Goal: Information Seeking & Learning: Find specific fact

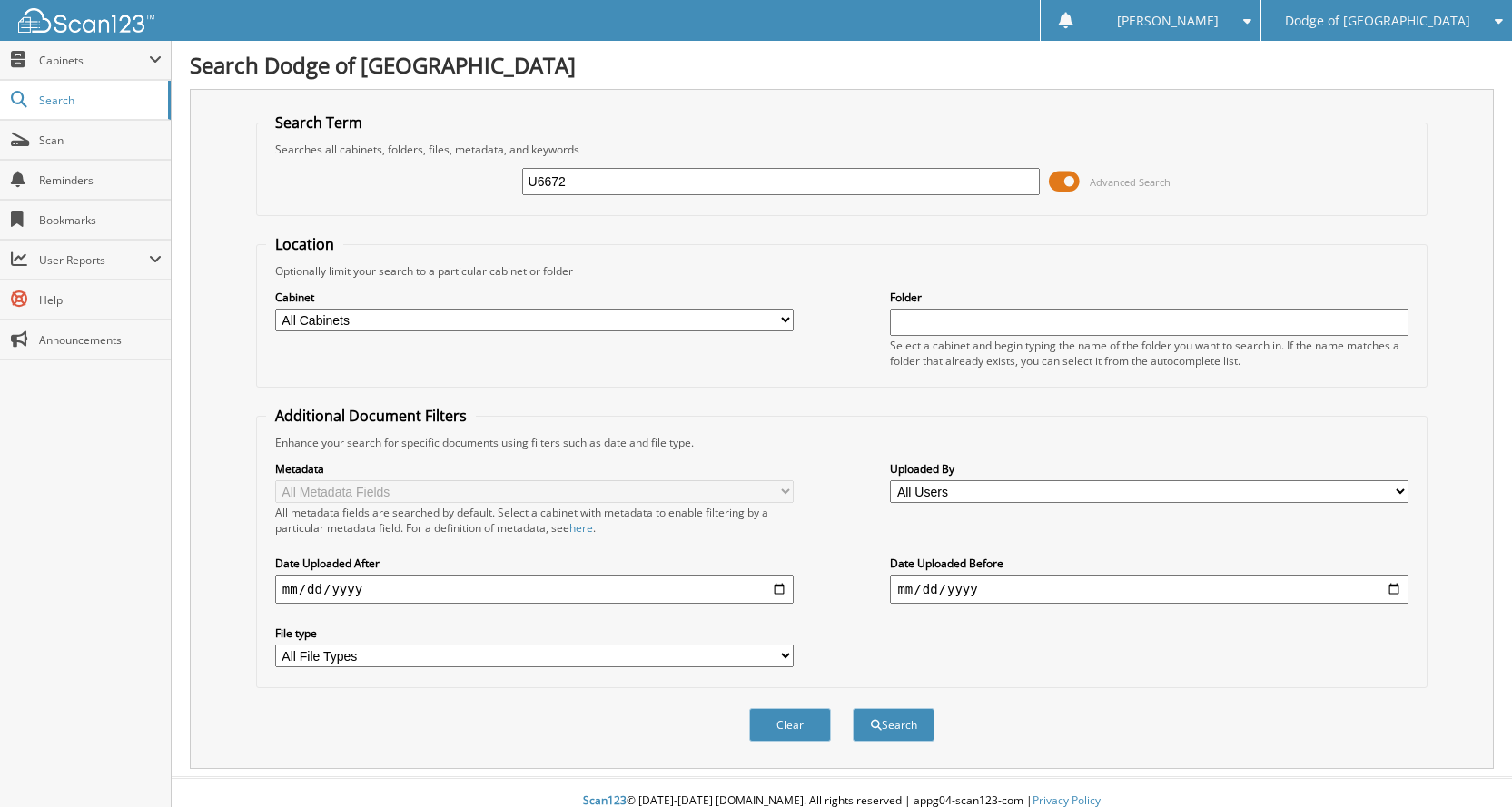
type input "U6672"
click at [852, 708] on button "Search" at bounding box center [893, 725] width 82 height 34
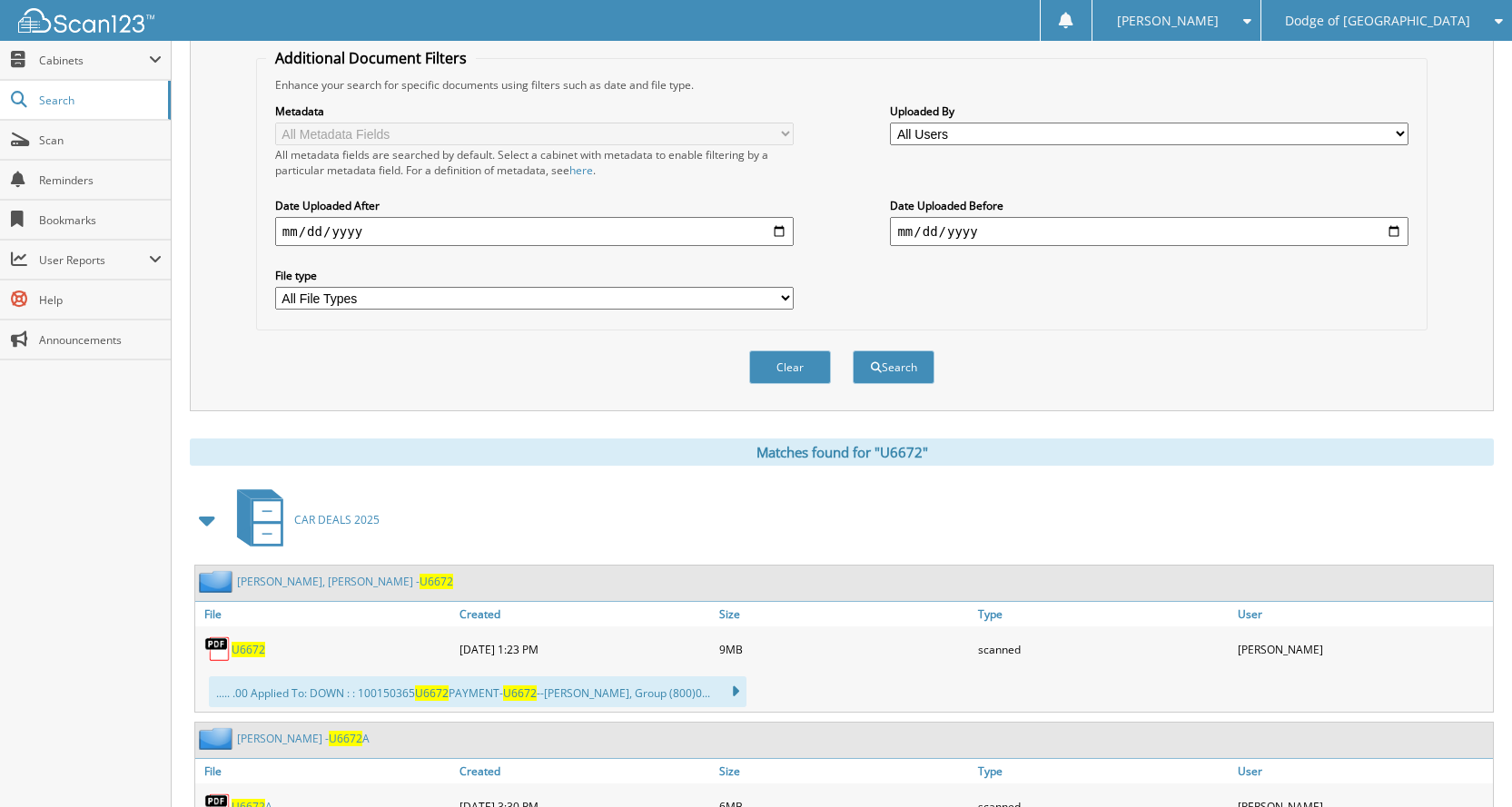
scroll to position [454, 0]
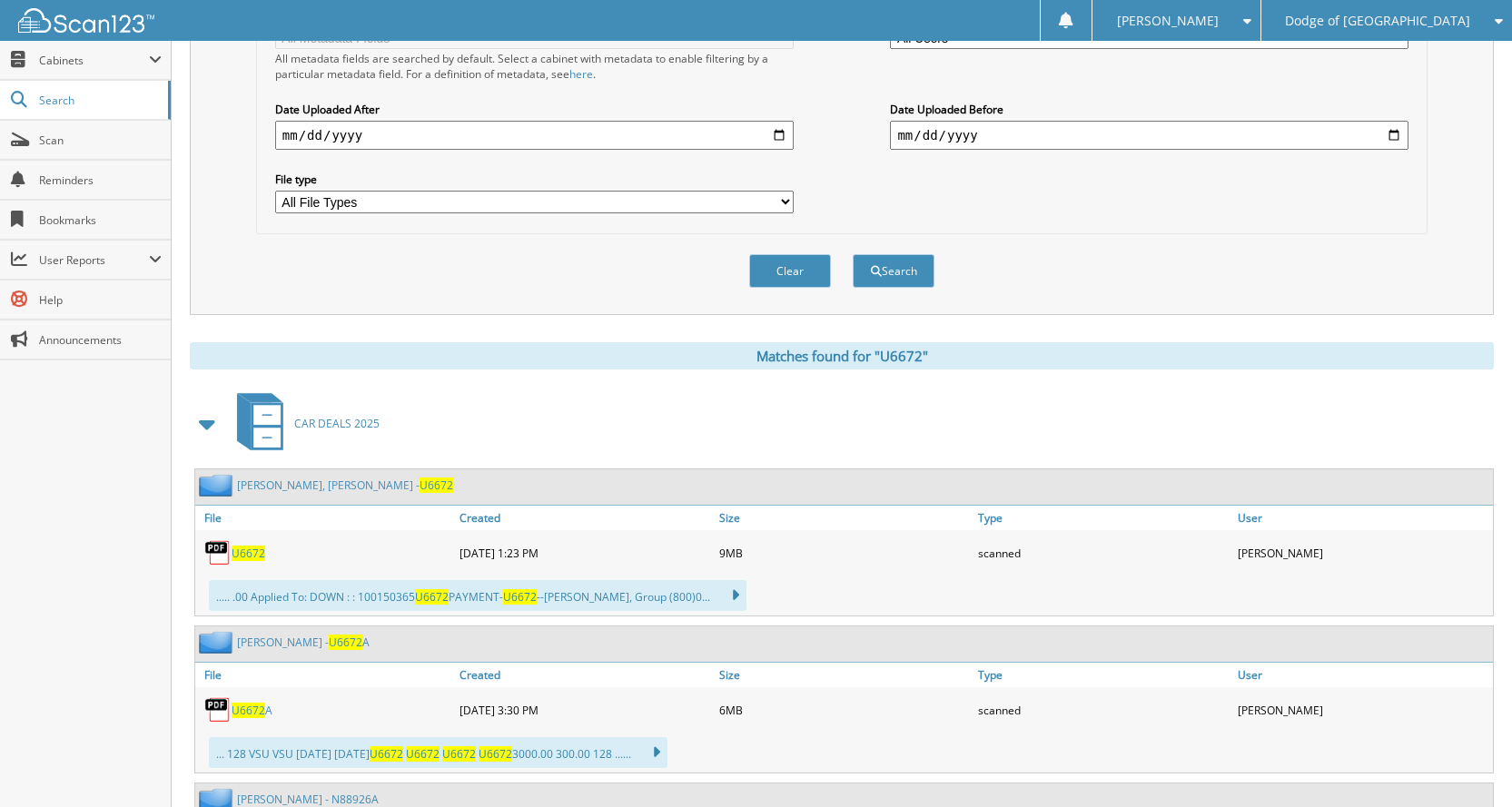
click at [232, 552] on span "U6672" at bounding box center [248, 553] width 34 height 16
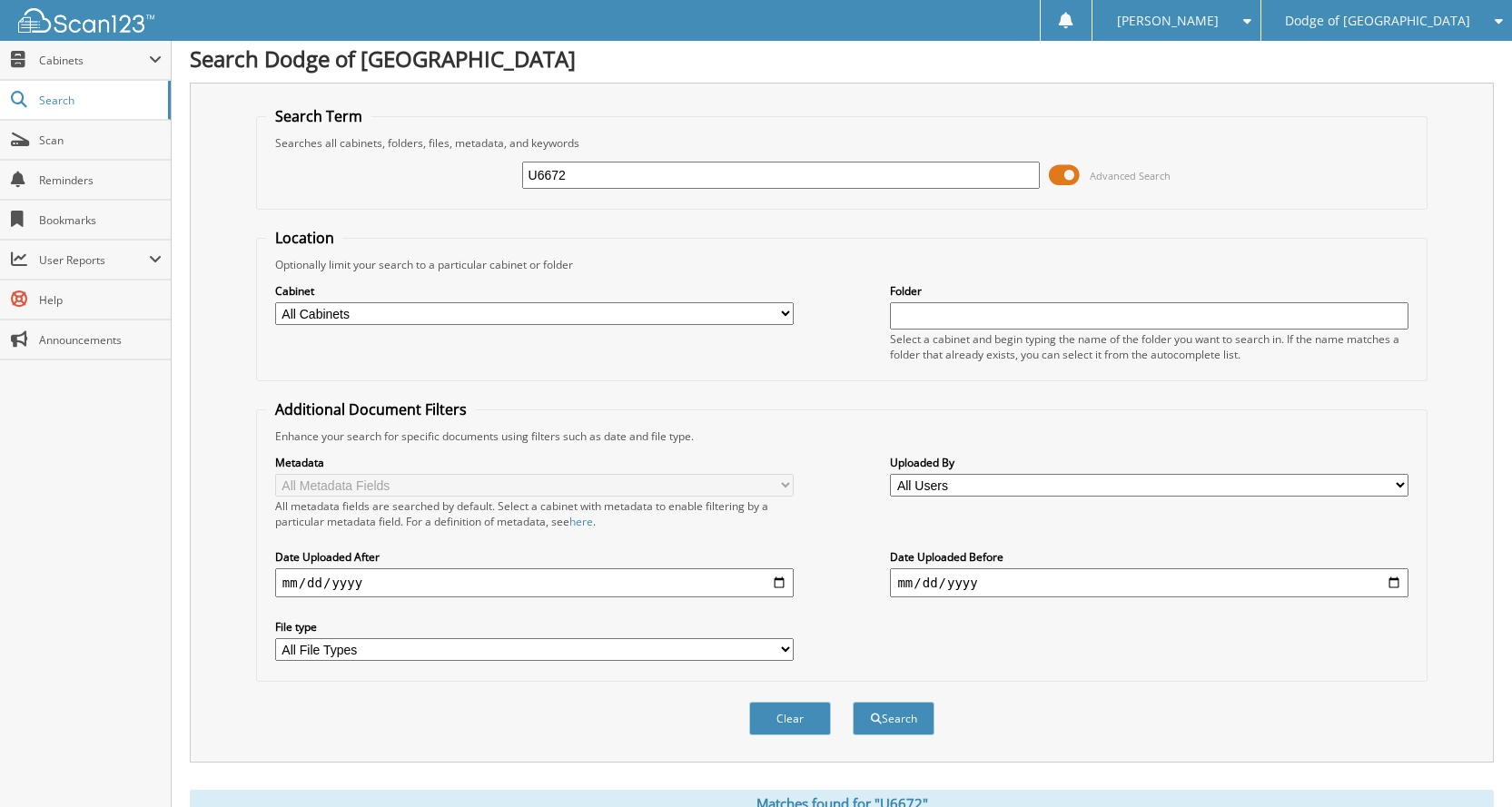
scroll to position [0, 0]
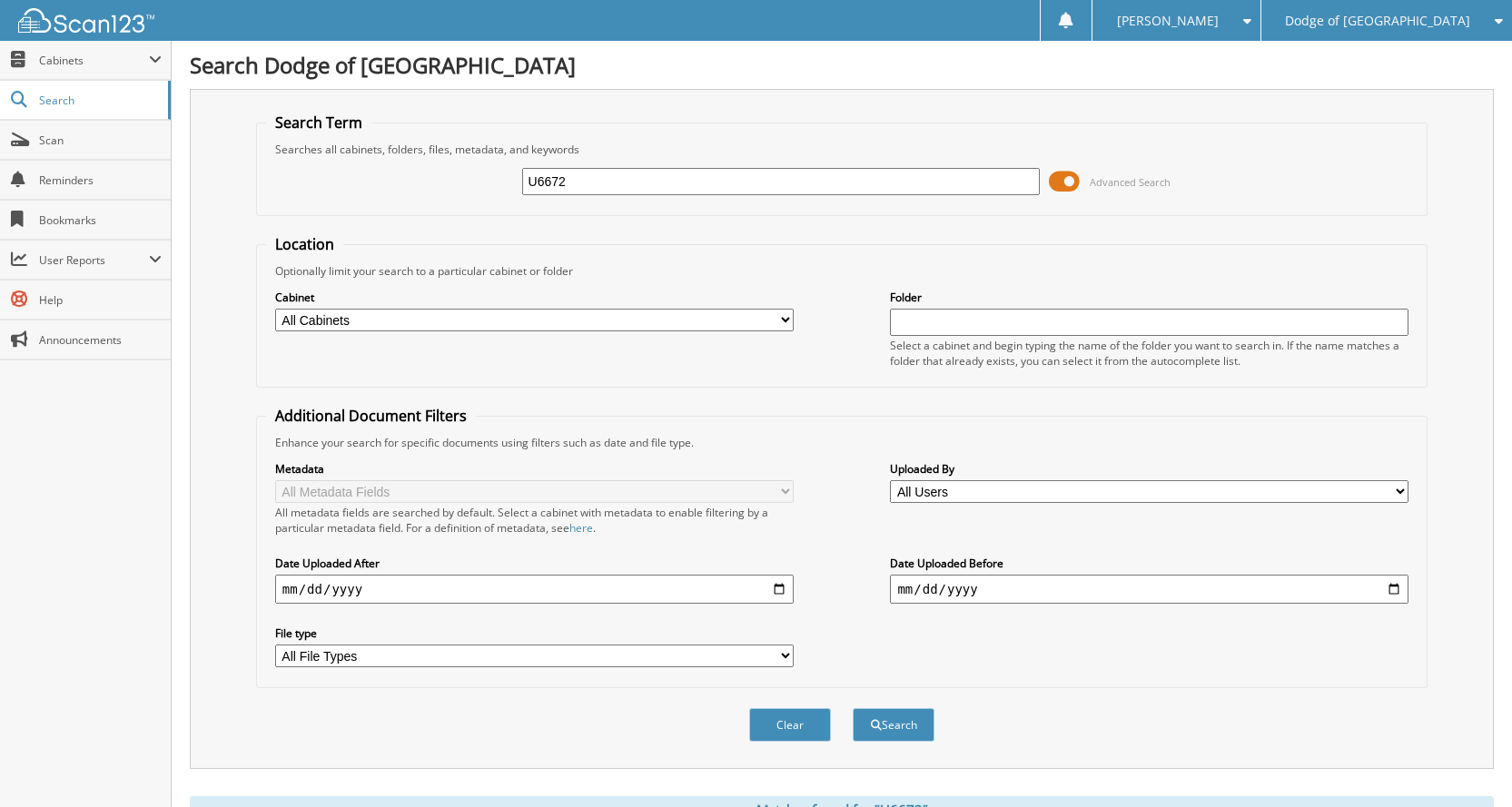
click at [714, 183] on input "U6672" at bounding box center [781, 182] width 518 height 28
type input "U6721"
click at [852, 708] on button "Search" at bounding box center [893, 725] width 82 height 34
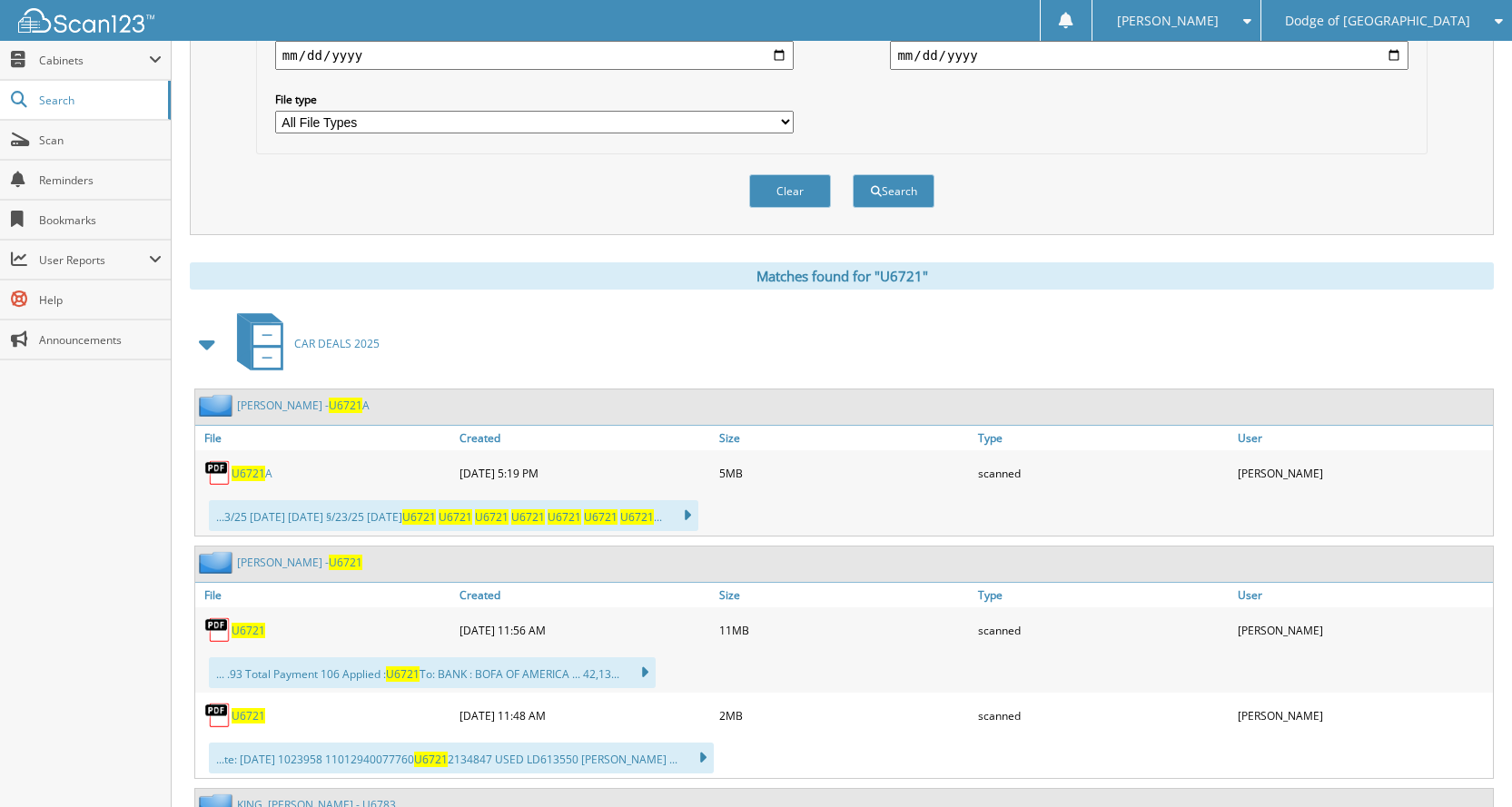
scroll to position [545, 0]
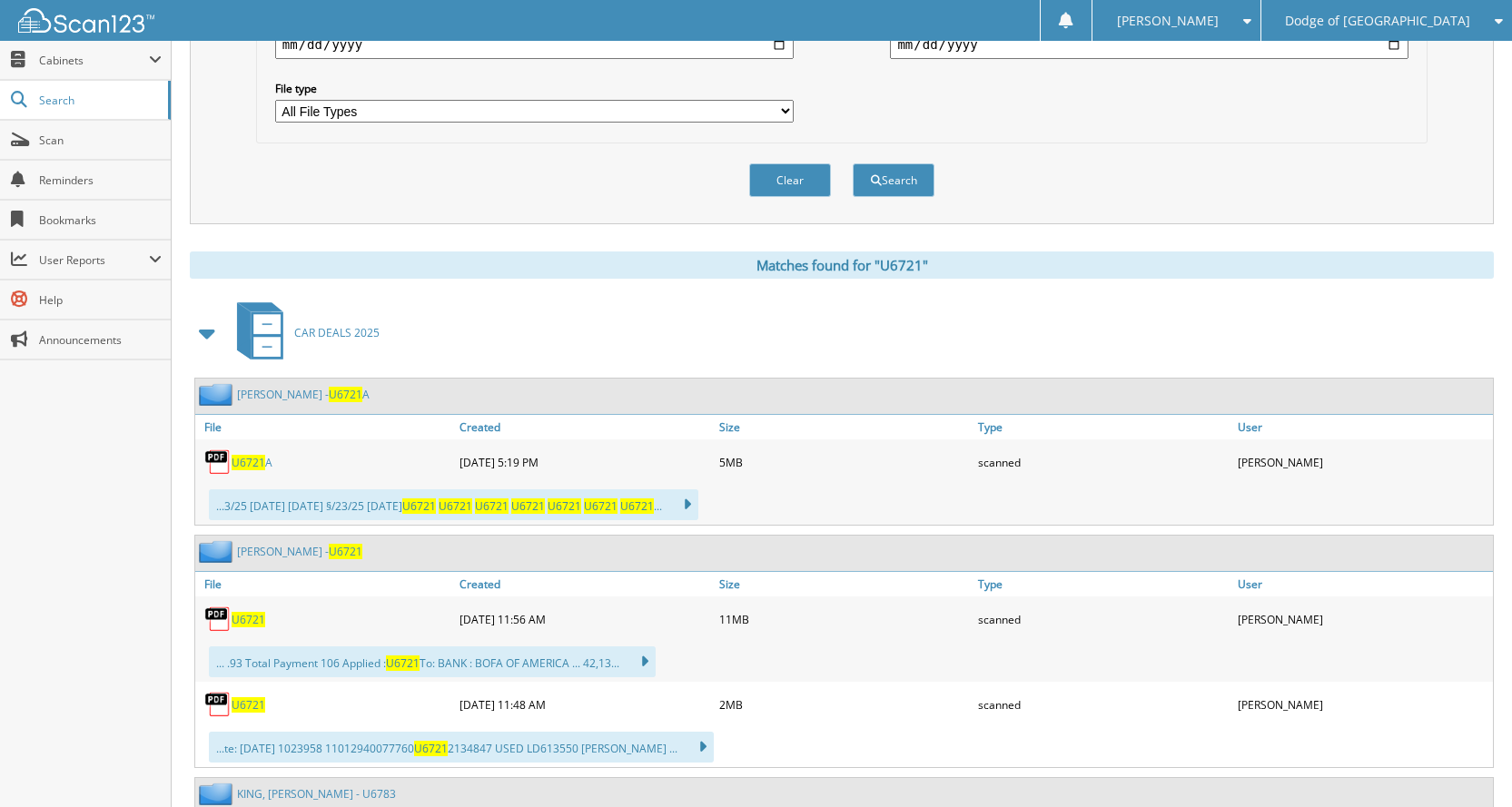
click at [239, 612] on link "U6721" at bounding box center [248, 620] width 34 height 16
click at [248, 704] on span "U6721" at bounding box center [248, 705] width 34 height 16
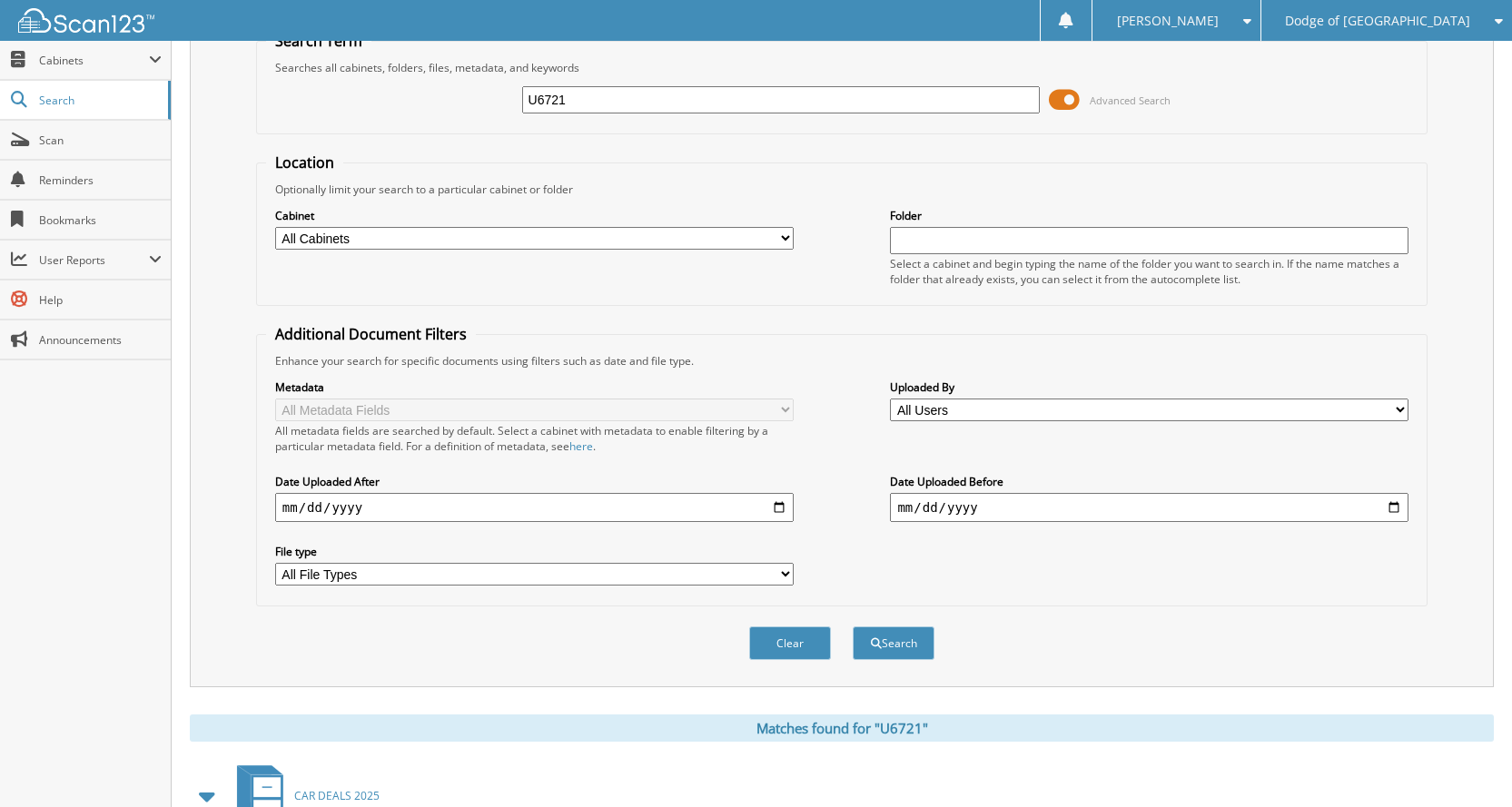
scroll to position [0, 0]
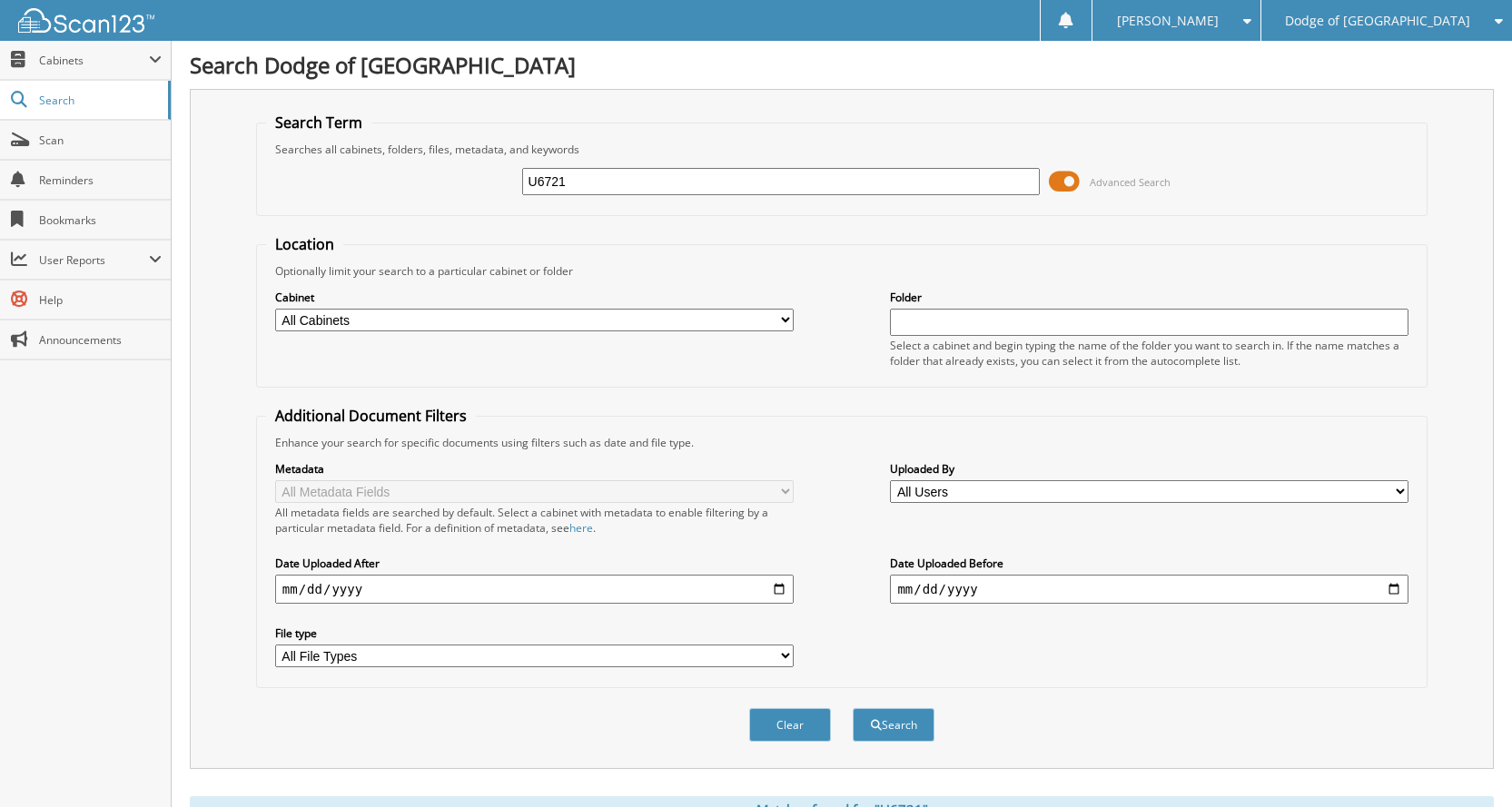
drag, startPoint x: 592, startPoint y: 183, endPoint x: 443, endPoint y: 163, distance: 150.3
click at [443, 163] on div "U6721 Advanced Search" at bounding box center [841, 182] width 1152 height 49
type input "U6732"
click at [852, 708] on button "Search" at bounding box center [893, 725] width 82 height 34
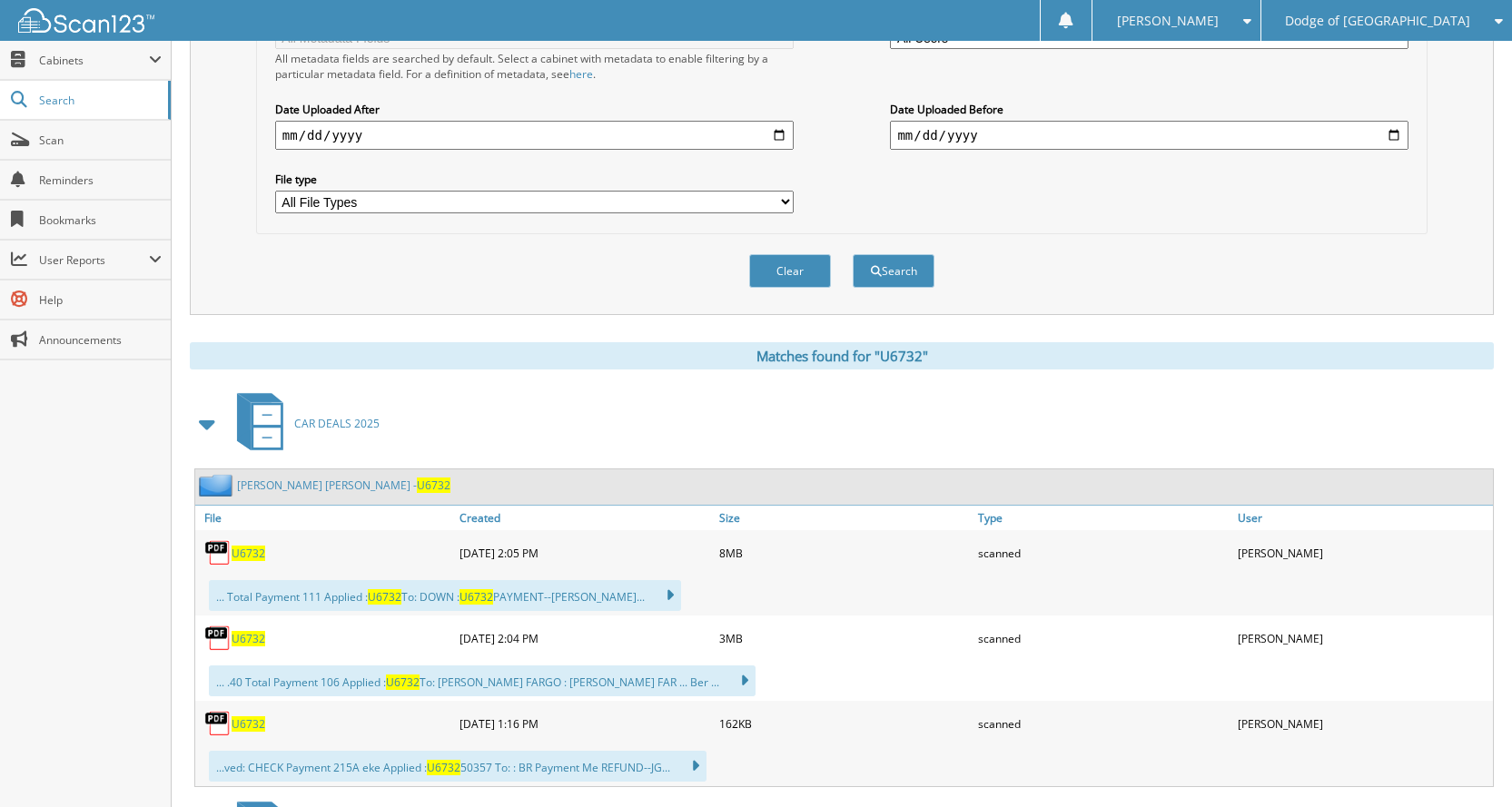
scroll to position [727, 0]
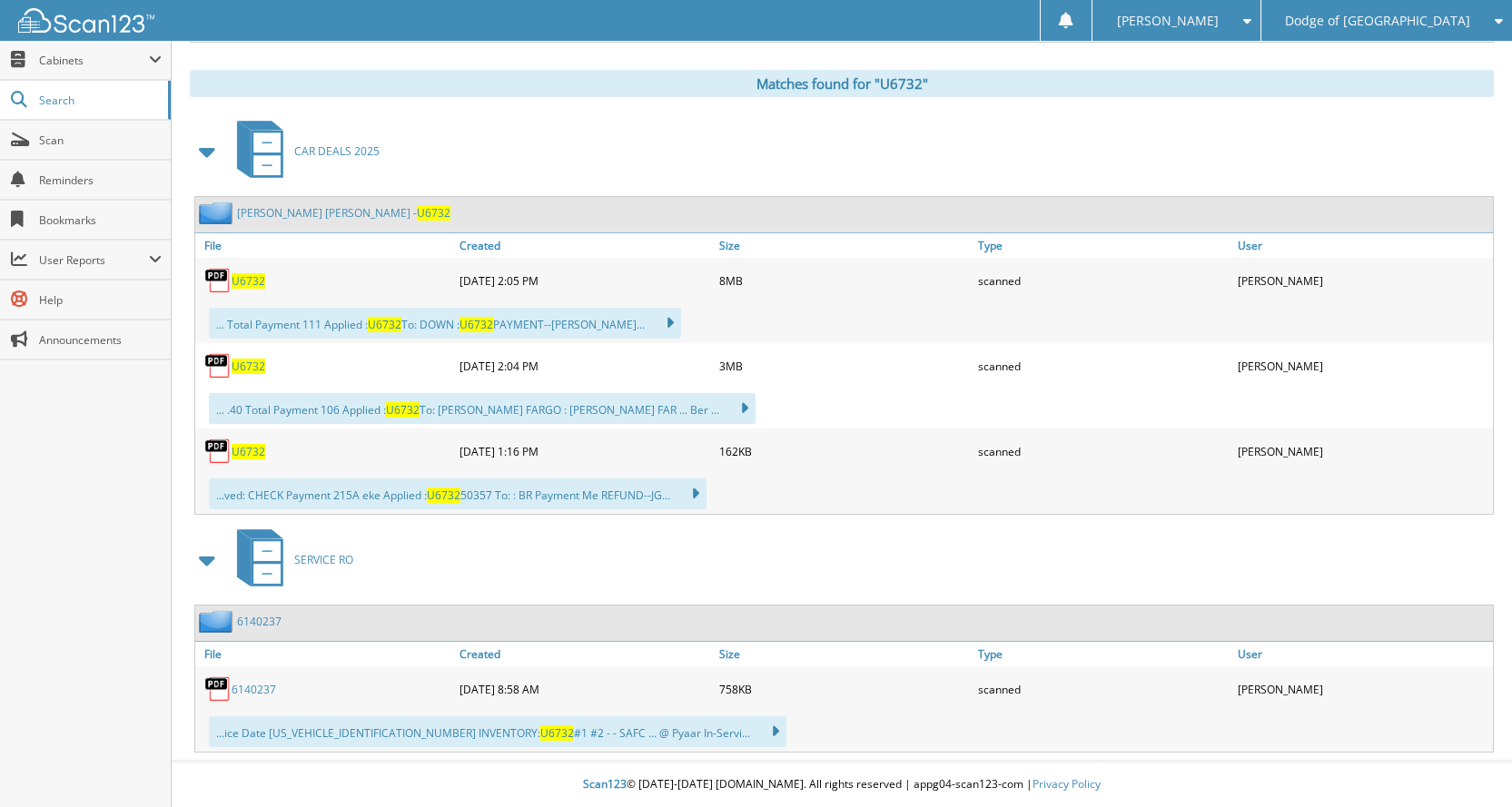
click at [244, 285] on span "U6732" at bounding box center [248, 282] width 34 height 16
click at [246, 367] on span "U6732" at bounding box center [248, 366] width 34 height 16
click at [261, 454] on span "U6732" at bounding box center [248, 452] width 34 height 16
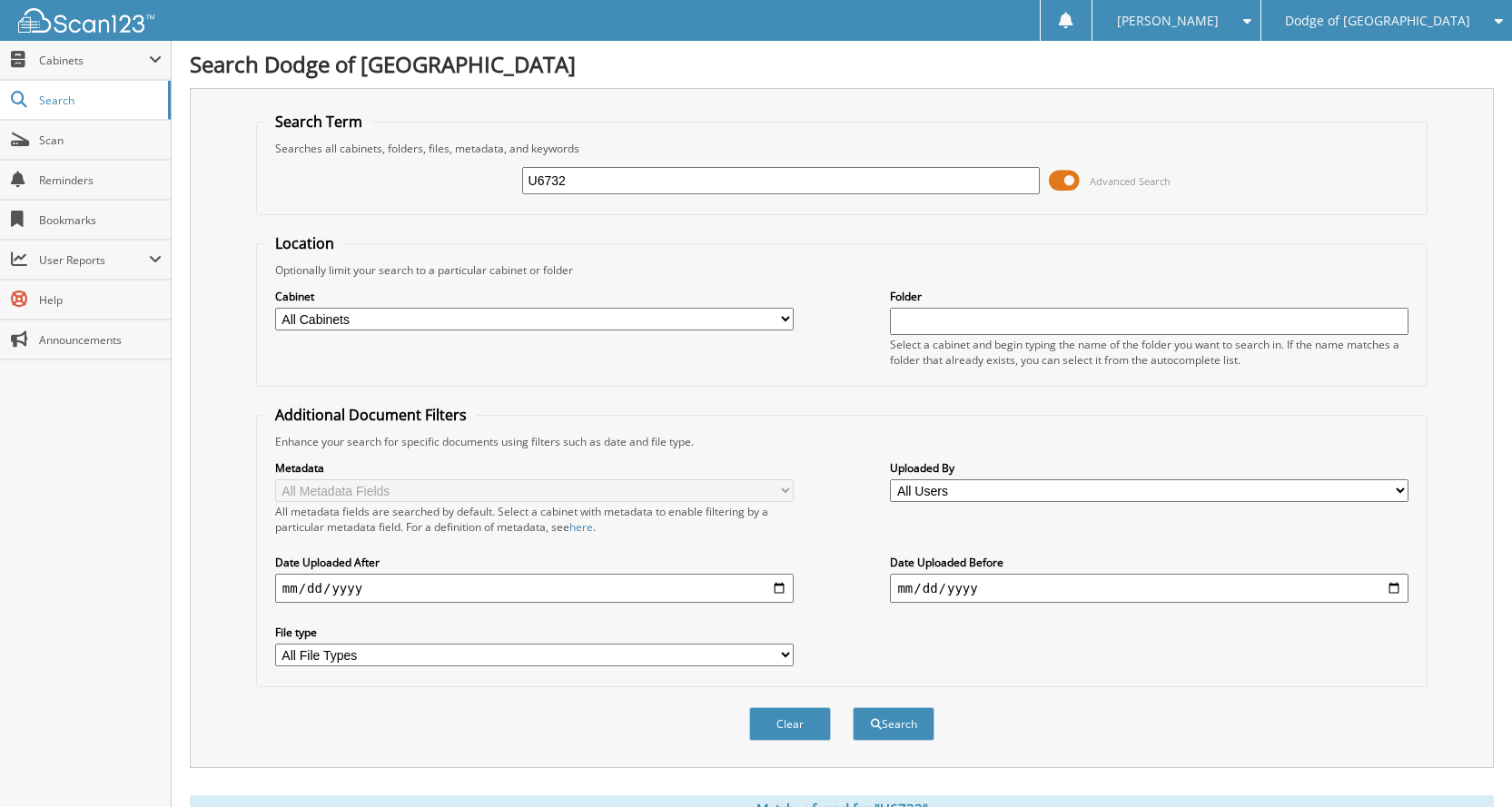
scroll to position [0, 0]
drag, startPoint x: 670, startPoint y: 193, endPoint x: 35, endPoint y: 186, distance: 635.0
click at [35, 186] on body "DENISE D. Settings Logout Dodge of Burnsville Whitewater CDJR of St Charles Clo…" at bounding box center [756, 767] width 1512 height 1534
type input "U6740"
click at [852, 708] on button "Search" at bounding box center [893, 725] width 82 height 34
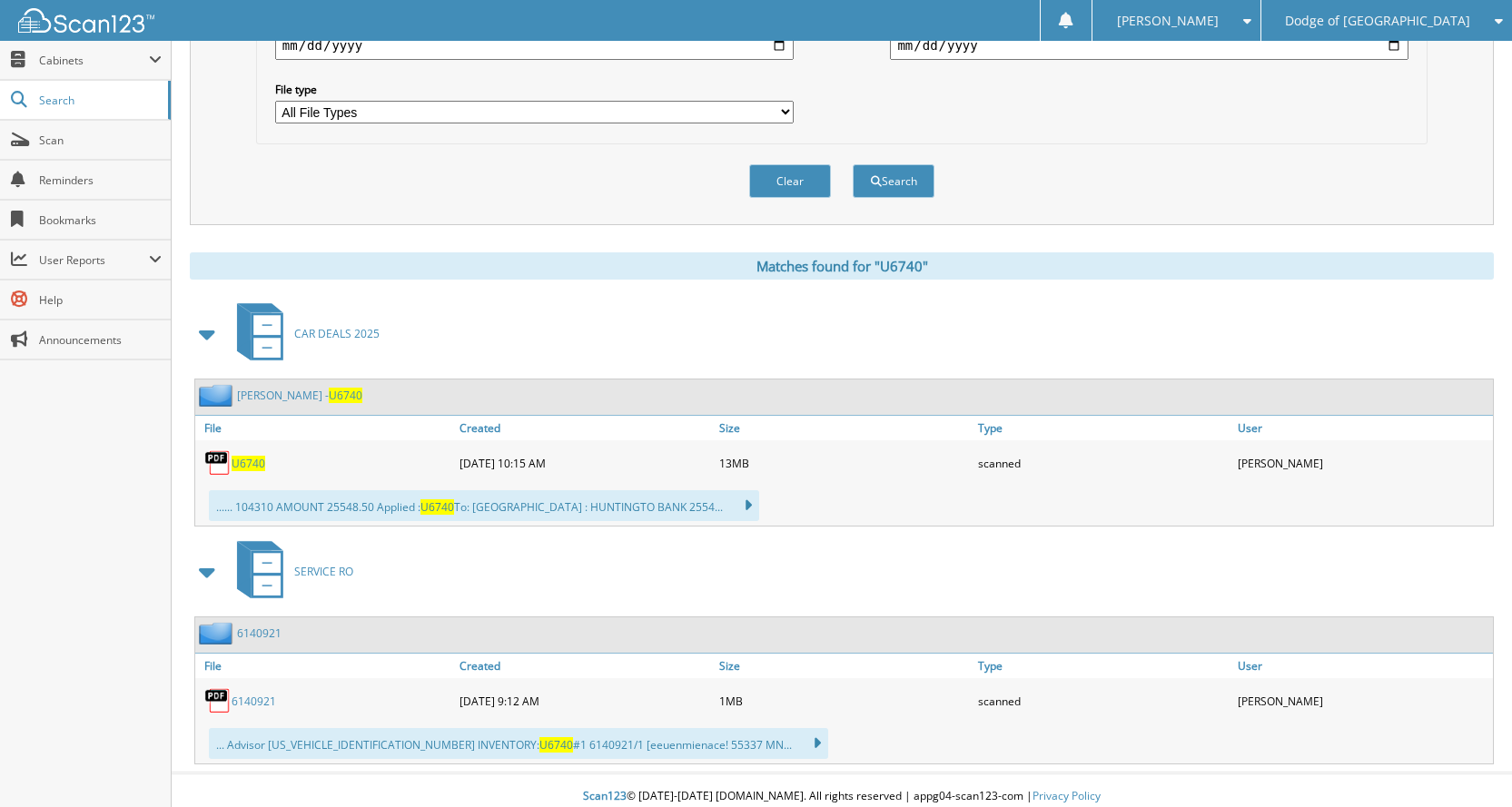
scroll to position [545, 0]
click at [254, 467] on span "U6740" at bounding box center [248, 463] width 34 height 16
